Goal: Transaction & Acquisition: Purchase product/service

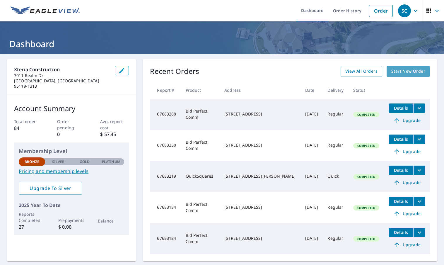
click at [397, 73] on span "Start New Order" at bounding box center [408, 71] width 34 height 7
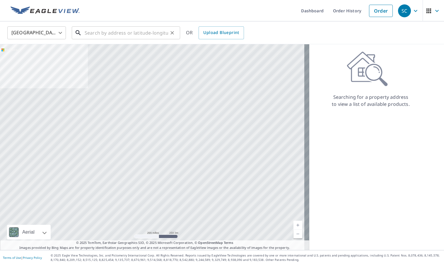
click at [130, 34] on input "text" at bounding box center [126, 33] width 83 height 16
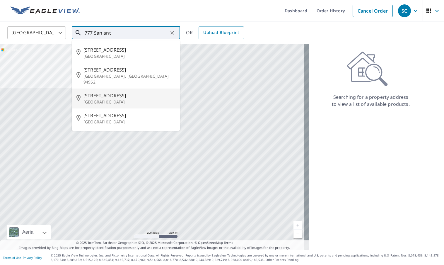
click at [116, 99] on p "[GEOGRAPHIC_DATA]" at bounding box center [129, 102] width 92 height 6
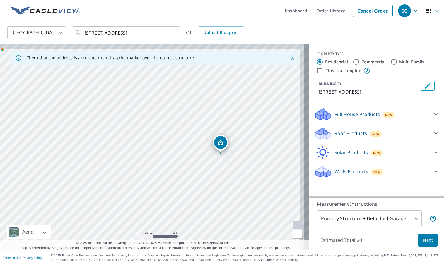
drag, startPoint x: 164, startPoint y: 129, endPoint x: 141, endPoint y: 175, distance: 51.1
click at [141, 175] on div "[STREET_ADDRESS]" at bounding box center [154, 146] width 309 height 205
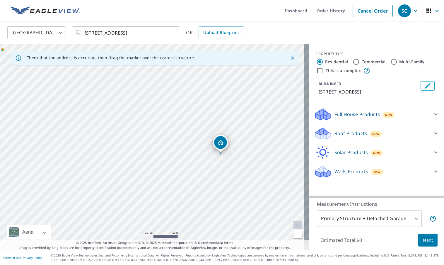
click at [117, 177] on div "[STREET_ADDRESS]" at bounding box center [154, 146] width 309 height 205
click at [58, 111] on div "[STREET_ADDRESS]" at bounding box center [154, 146] width 309 height 205
click at [59, 110] on div "[STREET_ADDRESS]" at bounding box center [154, 146] width 309 height 205
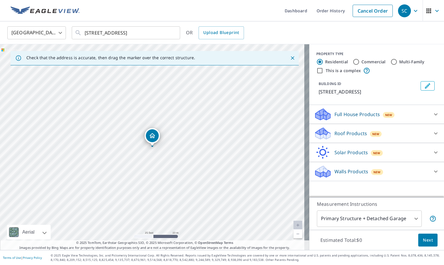
click at [86, 102] on div "[STREET_ADDRESS]" at bounding box center [154, 146] width 309 height 205
drag, startPoint x: 119, startPoint y: 154, endPoint x: 162, endPoint y: 138, distance: 46.5
click at [162, 138] on div "[STREET_ADDRESS]" at bounding box center [154, 146] width 309 height 205
click at [66, 147] on div "[STREET_ADDRESS]" at bounding box center [154, 146] width 309 height 205
click at [51, 155] on div "[STREET_ADDRESS]" at bounding box center [154, 146] width 309 height 205
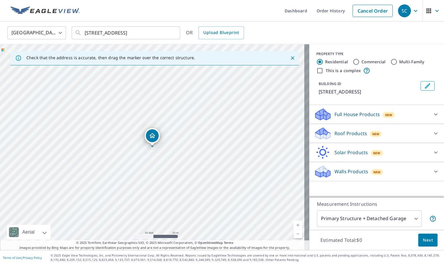
click at [51, 154] on div "[STREET_ADDRESS]" at bounding box center [154, 146] width 309 height 205
drag, startPoint x: 197, startPoint y: 148, endPoint x: 253, endPoint y: 111, distance: 66.7
click at [253, 111] on div "[STREET_ADDRESS]" at bounding box center [154, 146] width 309 height 205
drag, startPoint x: 96, startPoint y: 148, endPoint x: 98, endPoint y: 233, distance: 84.9
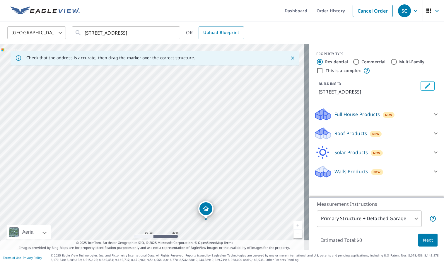
click at [99, 249] on div "Check that the address is accurate, then drag the marker over the correct struc…" at bounding box center [154, 146] width 309 height 205
drag, startPoint x: 112, startPoint y: 141, endPoint x: 98, endPoint y: 219, distance: 79.6
click at [98, 219] on div "[STREET_ADDRESS]" at bounding box center [154, 146] width 309 height 205
click at [116, 141] on div "[STREET_ADDRESS]" at bounding box center [154, 146] width 309 height 205
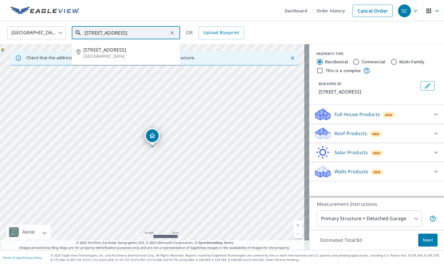
click at [128, 32] on input "[STREET_ADDRESS]" at bounding box center [126, 33] width 83 height 16
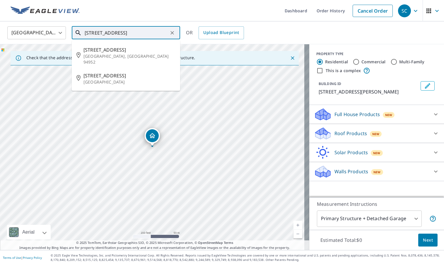
click at [138, 34] on input "[STREET_ADDRESS]" at bounding box center [126, 33] width 83 height 16
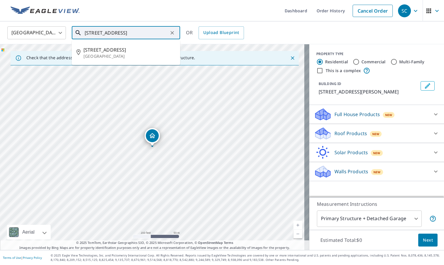
type input "[STREET_ADDRESS]"
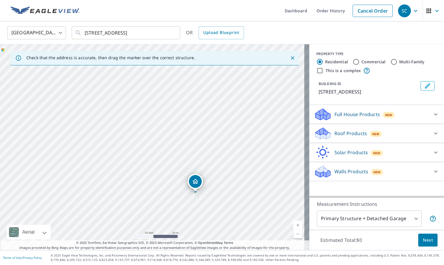
drag, startPoint x: 89, startPoint y: 131, endPoint x: 132, endPoint y: 177, distance: 62.7
click at [132, 177] on div "[STREET_ADDRESS]" at bounding box center [154, 146] width 309 height 205
drag, startPoint x: 116, startPoint y: 158, endPoint x: 127, endPoint y: 118, distance: 42.1
click at [127, 118] on div "[STREET_ADDRESS]" at bounding box center [154, 146] width 309 height 205
drag, startPoint x: 123, startPoint y: 165, endPoint x: 115, endPoint y: 196, distance: 31.6
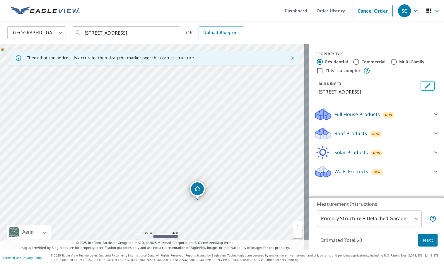
click at [115, 196] on div "[STREET_ADDRESS]" at bounding box center [154, 146] width 309 height 205
drag, startPoint x: 132, startPoint y: 142, endPoint x: 151, endPoint y: 218, distance: 78.2
click at [151, 218] on div "[STREET_ADDRESS]" at bounding box center [154, 146] width 309 height 205
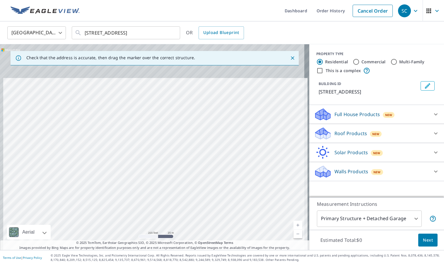
drag, startPoint x: 138, startPoint y: 177, endPoint x: 142, endPoint y: 224, distance: 47.6
click at [142, 224] on div "[STREET_ADDRESS]" at bounding box center [154, 146] width 309 height 205
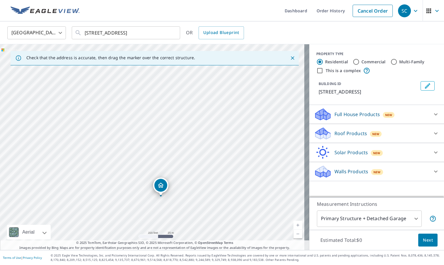
drag, startPoint x: 125, startPoint y: 208, endPoint x: 96, endPoint y: 105, distance: 106.5
click at [95, 105] on div "[STREET_ADDRESS]" at bounding box center [154, 146] width 309 height 205
drag, startPoint x: 126, startPoint y: 166, endPoint x: 119, endPoint y: 159, distance: 10.2
click at [118, 158] on div "[STREET_ADDRESS]" at bounding box center [154, 146] width 309 height 205
drag, startPoint x: 111, startPoint y: 168, endPoint x: 124, endPoint y: 238, distance: 70.6
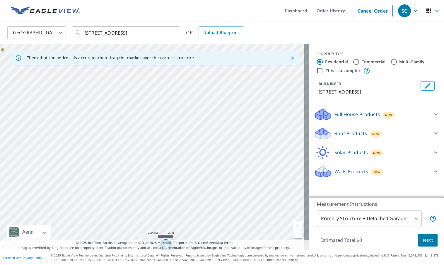
click at [124, 238] on div "[STREET_ADDRESS]" at bounding box center [154, 146] width 309 height 205
drag, startPoint x: 104, startPoint y: 183, endPoint x: 93, endPoint y: 133, distance: 50.4
click at [93, 133] on div "[STREET_ADDRESS]" at bounding box center [154, 146] width 309 height 205
drag, startPoint x: 115, startPoint y: 171, endPoint x: 116, endPoint y: 189, distance: 17.9
click at [116, 189] on div "[STREET_ADDRESS]" at bounding box center [154, 146] width 309 height 205
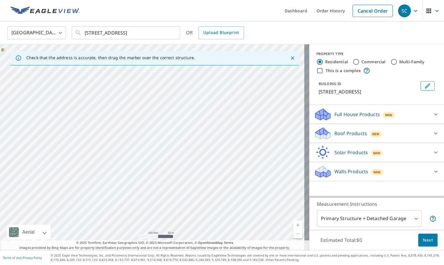
drag, startPoint x: 100, startPoint y: 147, endPoint x: 115, endPoint y: 198, distance: 53.5
click at [115, 198] on div "[STREET_ADDRESS]" at bounding box center [154, 146] width 309 height 205
drag, startPoint x: 158, startPoint y: 105, endPoint x: 155, endPoint y: 64, distance: 41.4
click at [155, 64] on div "Check that the address is accurate, then drag the marker over the correct struc…" at bounding box center [154, 146] width 309 height 205
drag, startPoint x: 150, startPoint y: 148, endPoint x: 178, endPoint y: 61, distance: 90.6
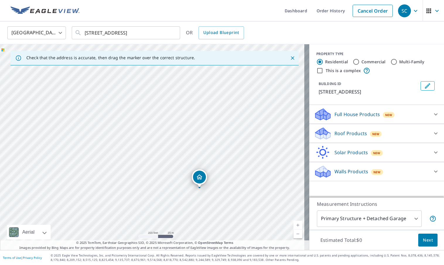
click at [178, 61] on div "Check that the address is accurate, then drag the marker over the correct struc…" at bounding box center [154, 146] width 309 height 205
click at [208, 76] on div "[STREET_ADDRESS]" at bounding box center [154, 146] width 309 height 205
click at [194, 149] on div "[STREET_ADDRESS]" at bounding box center [154, 146] width 309 height 205
click at [114, 100] on div "[STREET_ADDRESS]" at bounding box center [154, 146] width 309 height 205
click at [113, 100] on div "[STREET_ADDRESS]" at bounding box center [154, 146] width 309 height 205
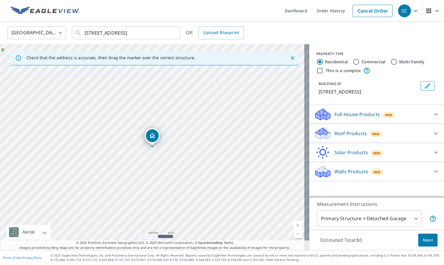
click at [113, 100] on div "[STREET_ADDRESS]" at bounding box center [154, 146] width 309 height 205
drag, startPoint x: 153, startPoint y: 133, endPoint x: 115, endPoint y: 90, distance: 57.7
click at [115, 90] on div "[STREET_ADDRESS]" at bounding box center [154, 146] width 309 height 205
click at [349, 136] on p "Roof Products" at bounding box center [350, 133] width 32 height 7
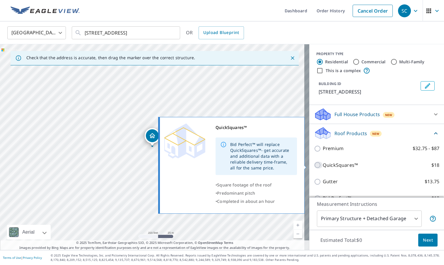
click at [314, 165] on input "QuickSquares™ $18" at bounding box center [318, 164] width 9 height 7
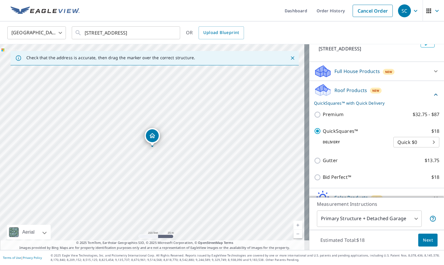
scroll to position [52, 0]
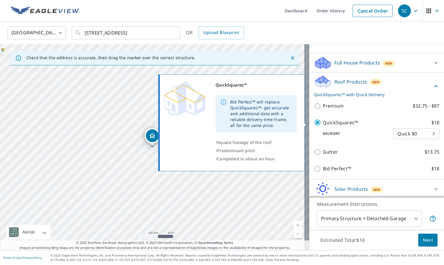
click at [431, 123] on p "$18" at bounding box center [435, 122] width 8 height 7
click at [323, 123] on input "QuickSquares™ $18" at bounding box center [318, 122] width 9 height 7
checkbox input "false"
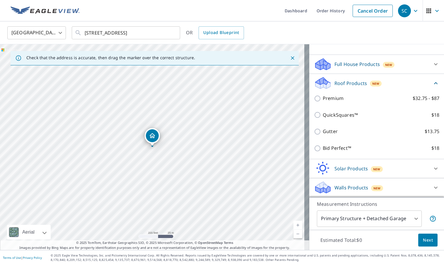
scroll to position [51, 0]
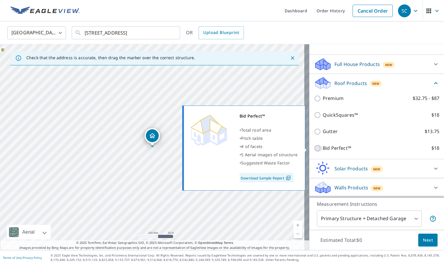
click at [314, 149] on input "Bid Perfect™ $18" at bounding box center [318, 148] width 9 height 7
checkbox input "true"
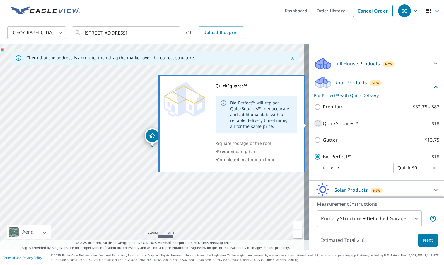
click at [314, 123] on input "QuickSquares™ $18" at bounding box center [318, 123] width 9 height 7
checkbox input "true"
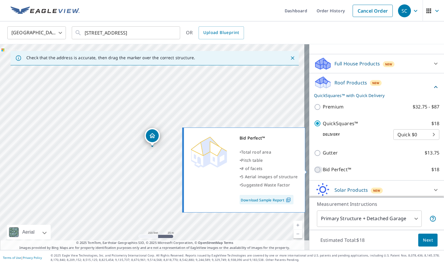
click at [314, 170] on input "Bid Perfect™ $18" at bounding box center [318, 169] width 9 height 7
checkbox input "true"
checkbox input "false"
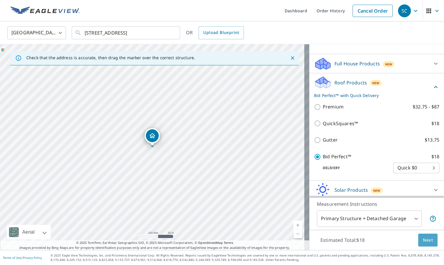
click at [423, 240] on span "Next" at bounding box center [428, 239] width 10 height 7
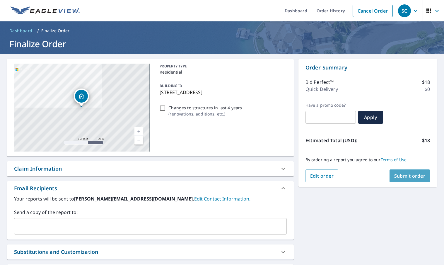
click at [405, 176] on span "Submit order" at bounding box center [409, 175] width 31 height 6
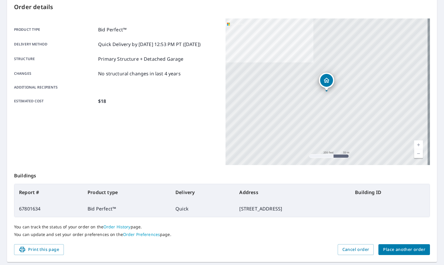
scroll to position [80, 0]
